Goal: Task Accomplishment & Management: Use online tool/utility

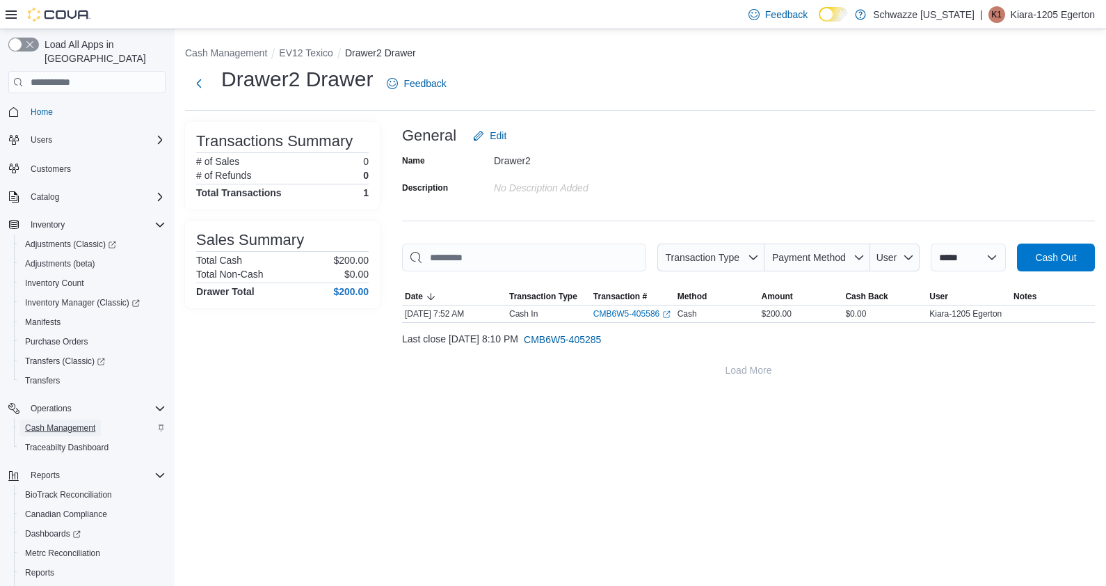
click at [49, 422] on span "Cash Management" at bounding box center [60, 427] width 70 height 11
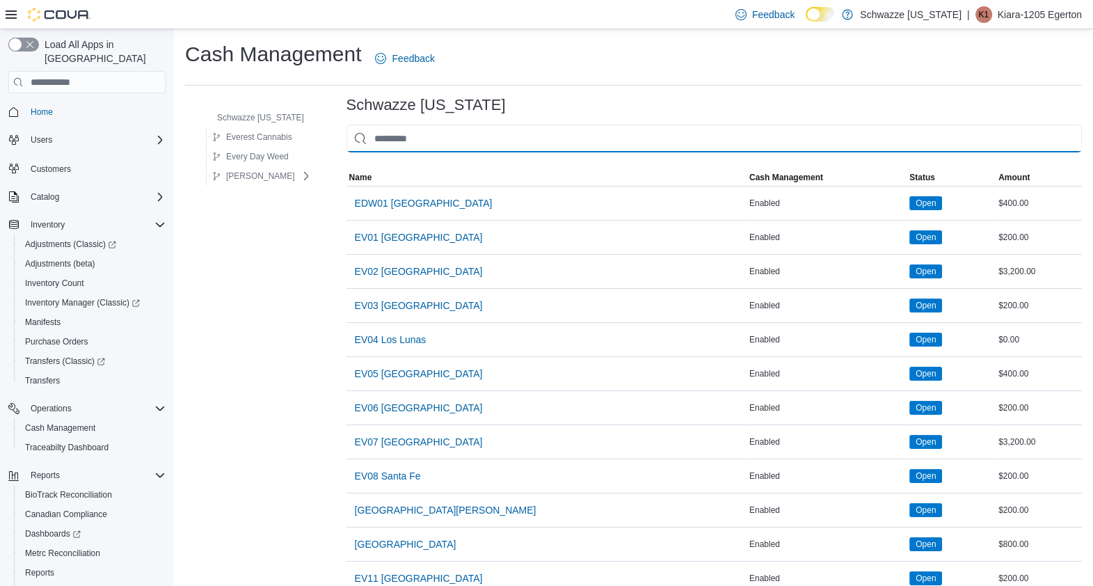
click at [388, 132] on input "This is a search bar. As you type, the results lower in the page will automatic…" at bounding box center [714, 139] width 735 height 28
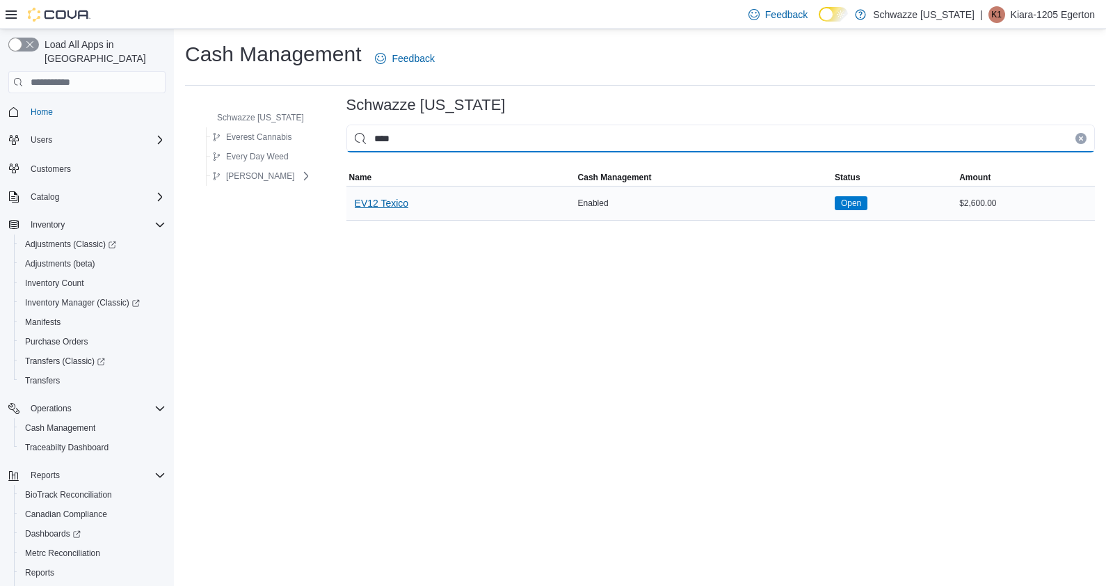
type input "****"
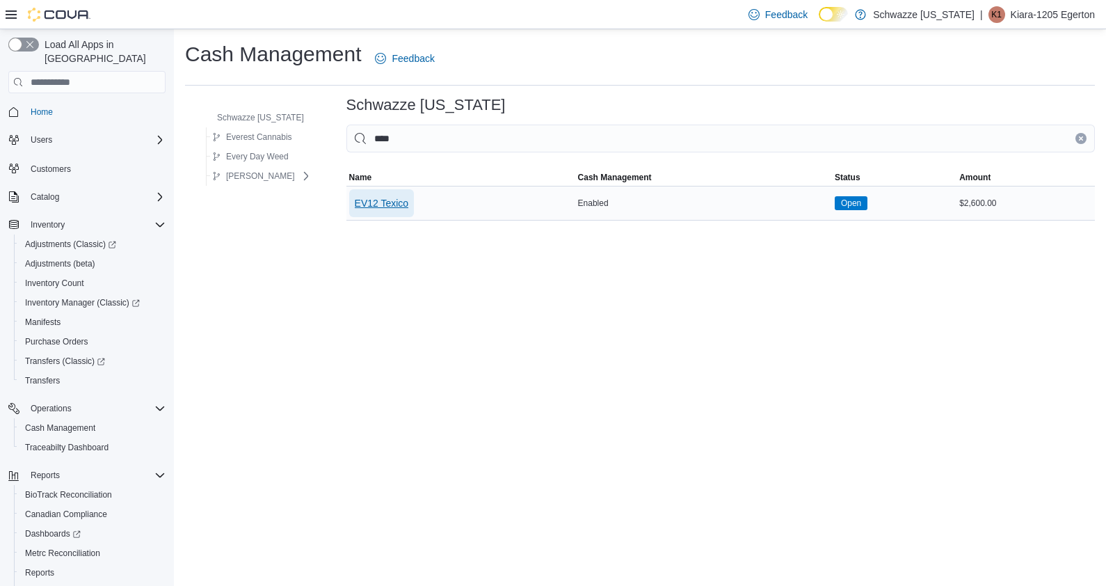
click at [379, 205] on span "EV12 Texico" at bounding box center [382, 203] width 54 height 14
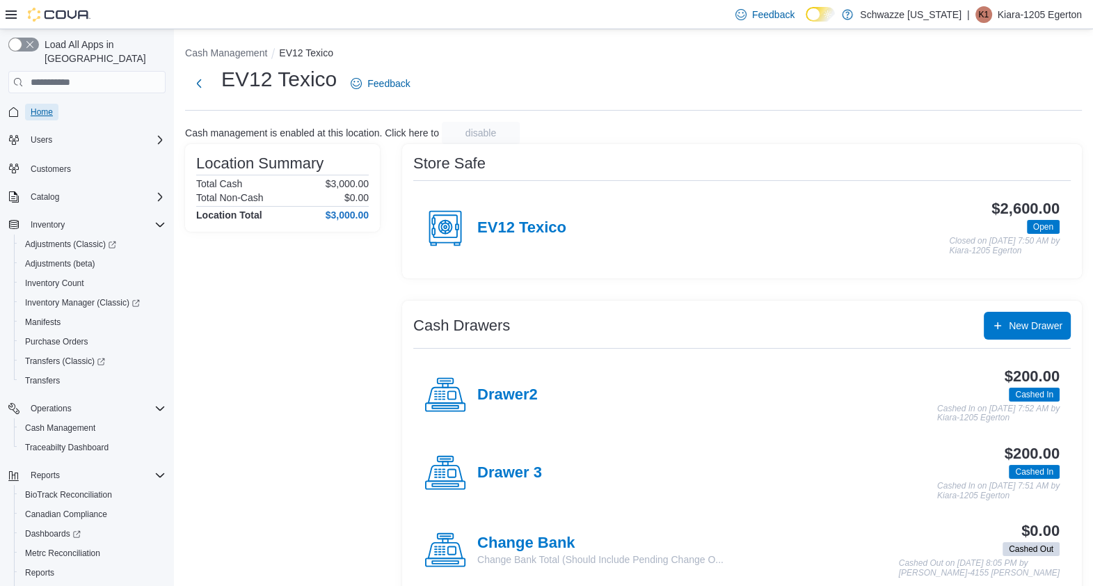
click at [49, 106] on span "Home" at bounding box center [42, 111] width 22 height 11
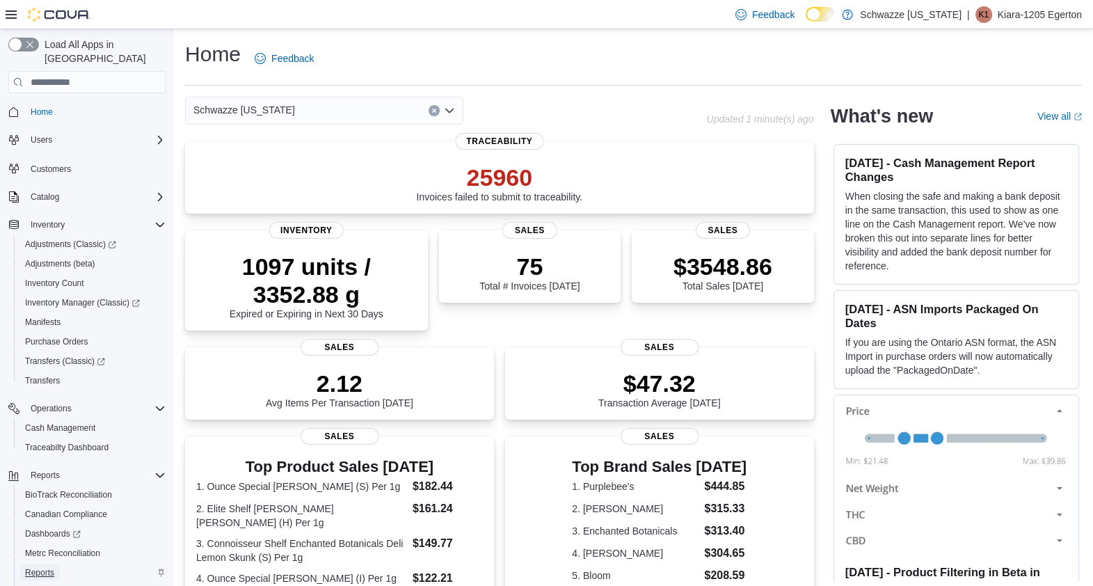
click at [49, 567] on span "Reports" at bounding box center [39, 572] width 29 height 11
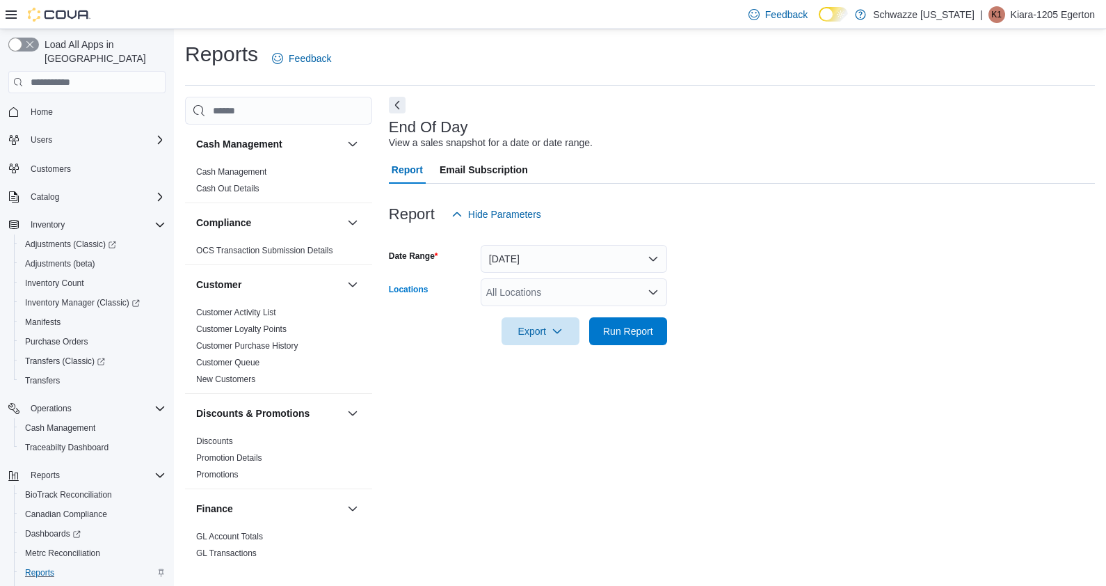
click at [505, 301] on div "All Locations" at bounding box center [574, 292] width 186 height 28
type input "****"
click at [523, 317] on span "Choose from the following options" at bounding box center [517, 316] width 15 height 14
click at [778, 225] on div "Report Hide Parameters" at bounding box center [742, 214] width 706 height 28
click at [646, 322] on span "Run Report" at bounding box center [628, 331] width 61 height 28
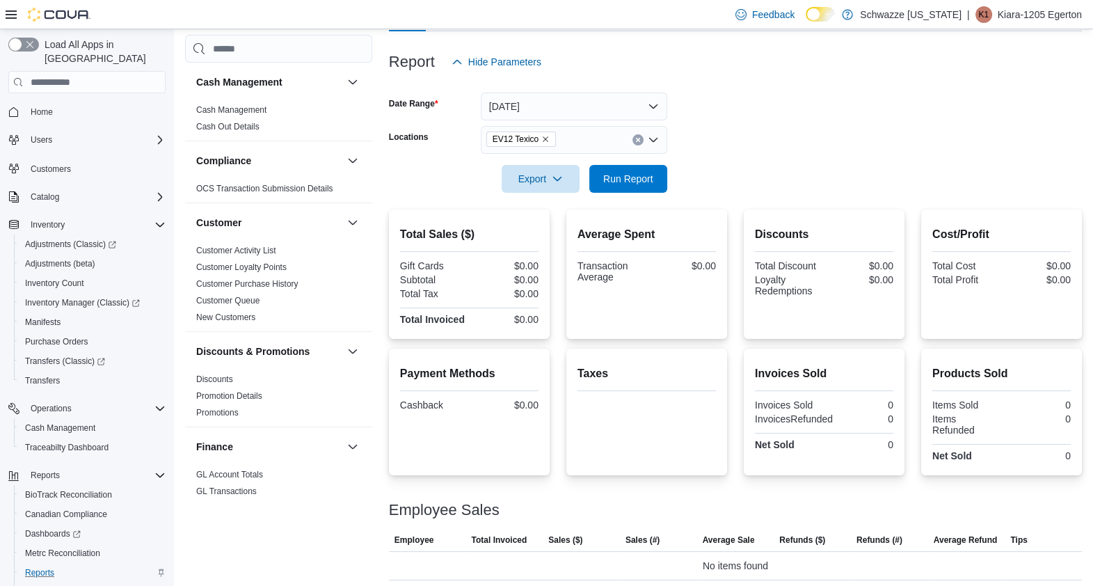
scroll to position [157, 0]
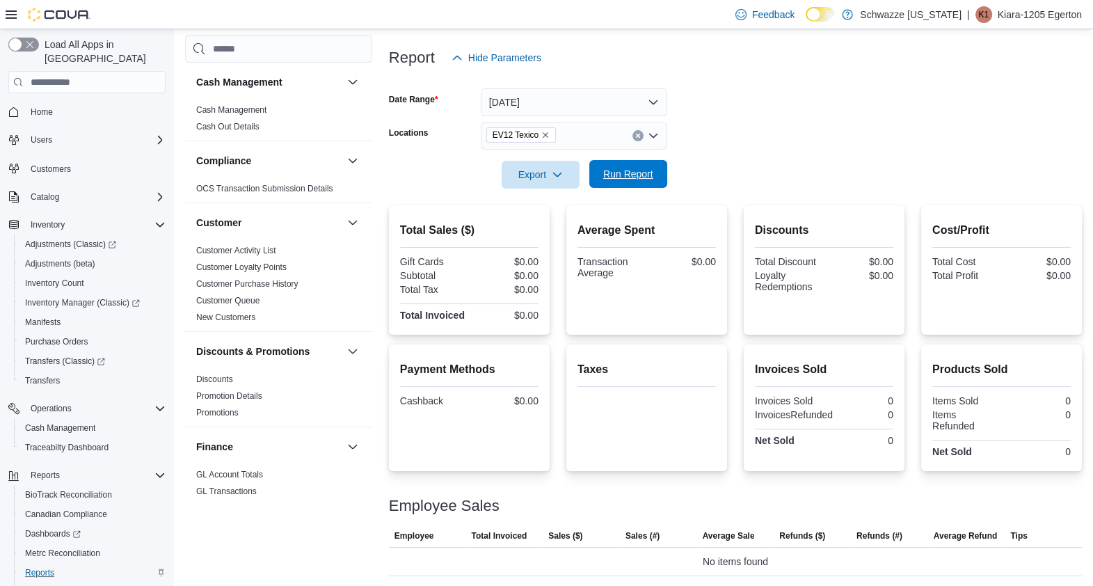
click at [645, 167] on span "Run Report" at bounding box center [628, 174] width 50 height 14
